Goal: Go to known website: Access a specific website the user already knows

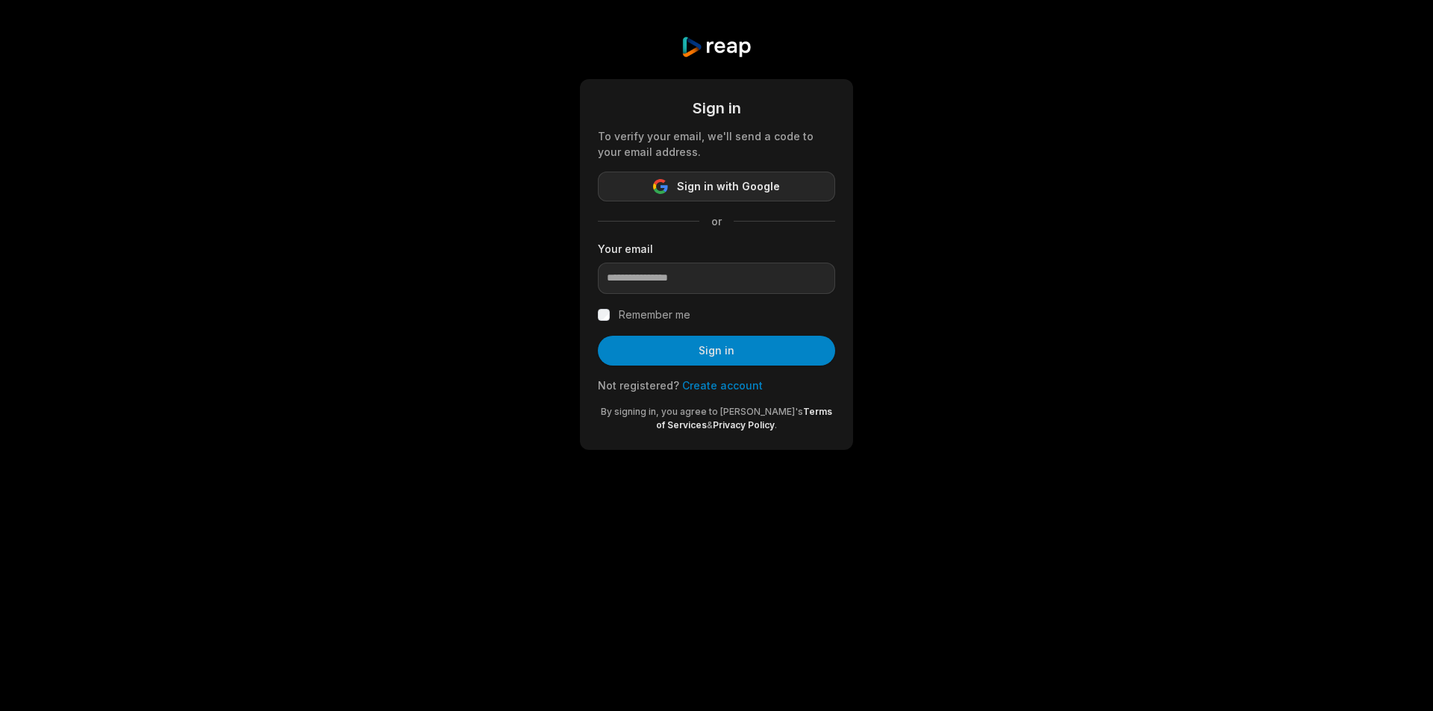
click at [723, 189] on span "Sign in with Google" at bounding box center [728, 187] width 103 height 18
